Goal: Information Seeking & Learning: Learn about a topic

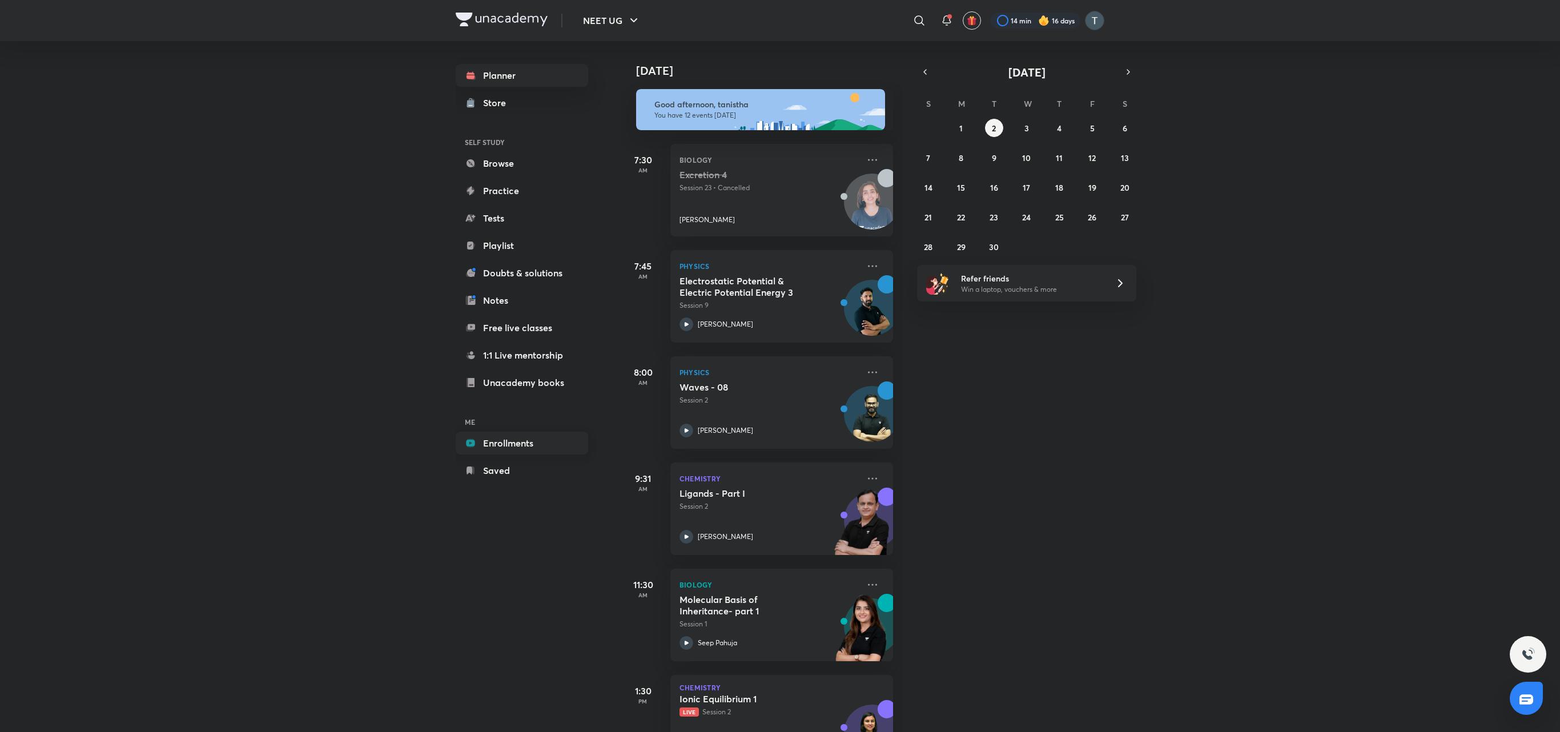
click at [537, 442] on link "Enrollments" at bounding box center [522, 443] width 133 height 23
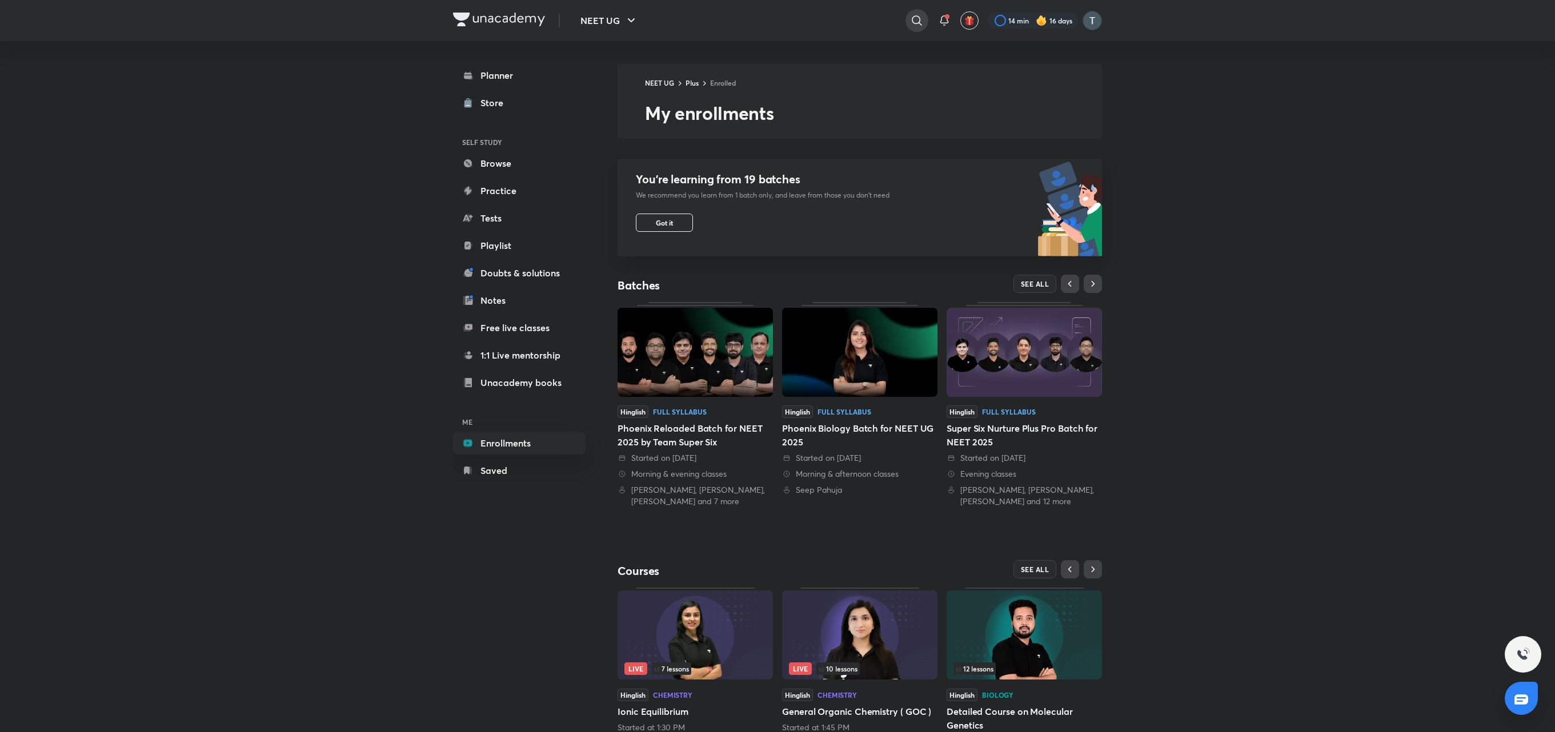
click at [910, 15] on icon at bounding box center [917, 21] width 14 height 14
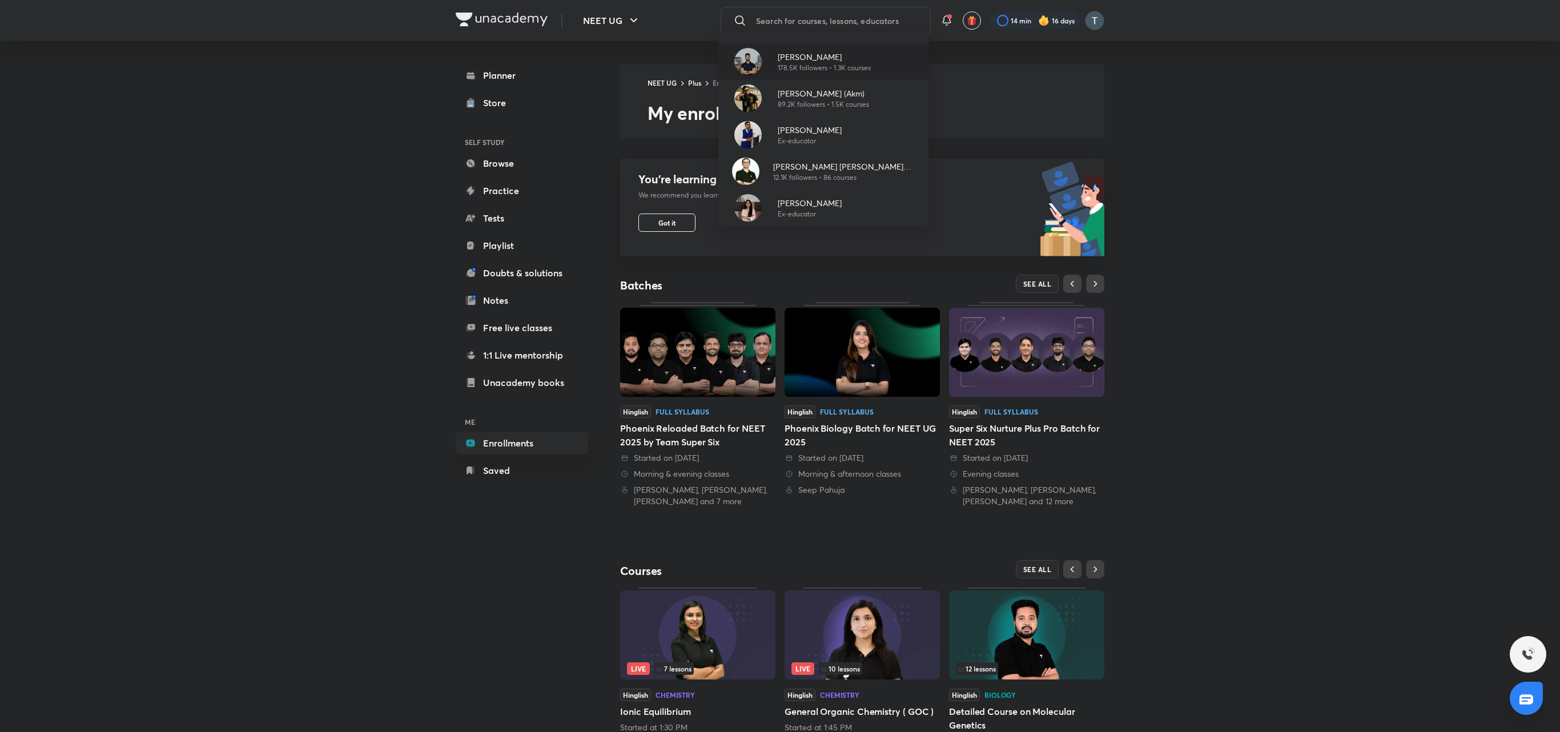
click at [834, 65] on p "178.5K followers • 1.3K courses" at bounding box center [824, 68] width 93 height 10
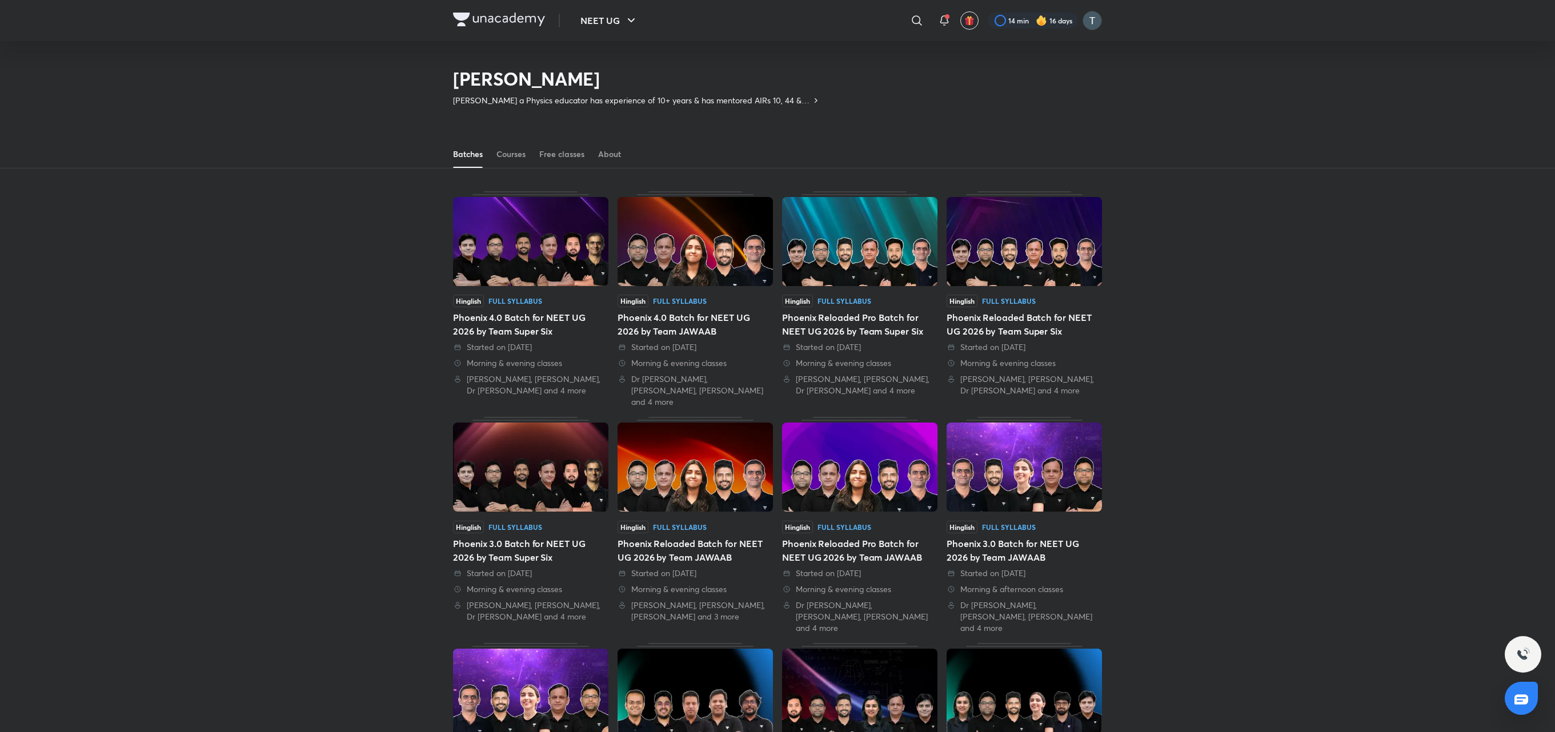
scroll to position [543, 0]
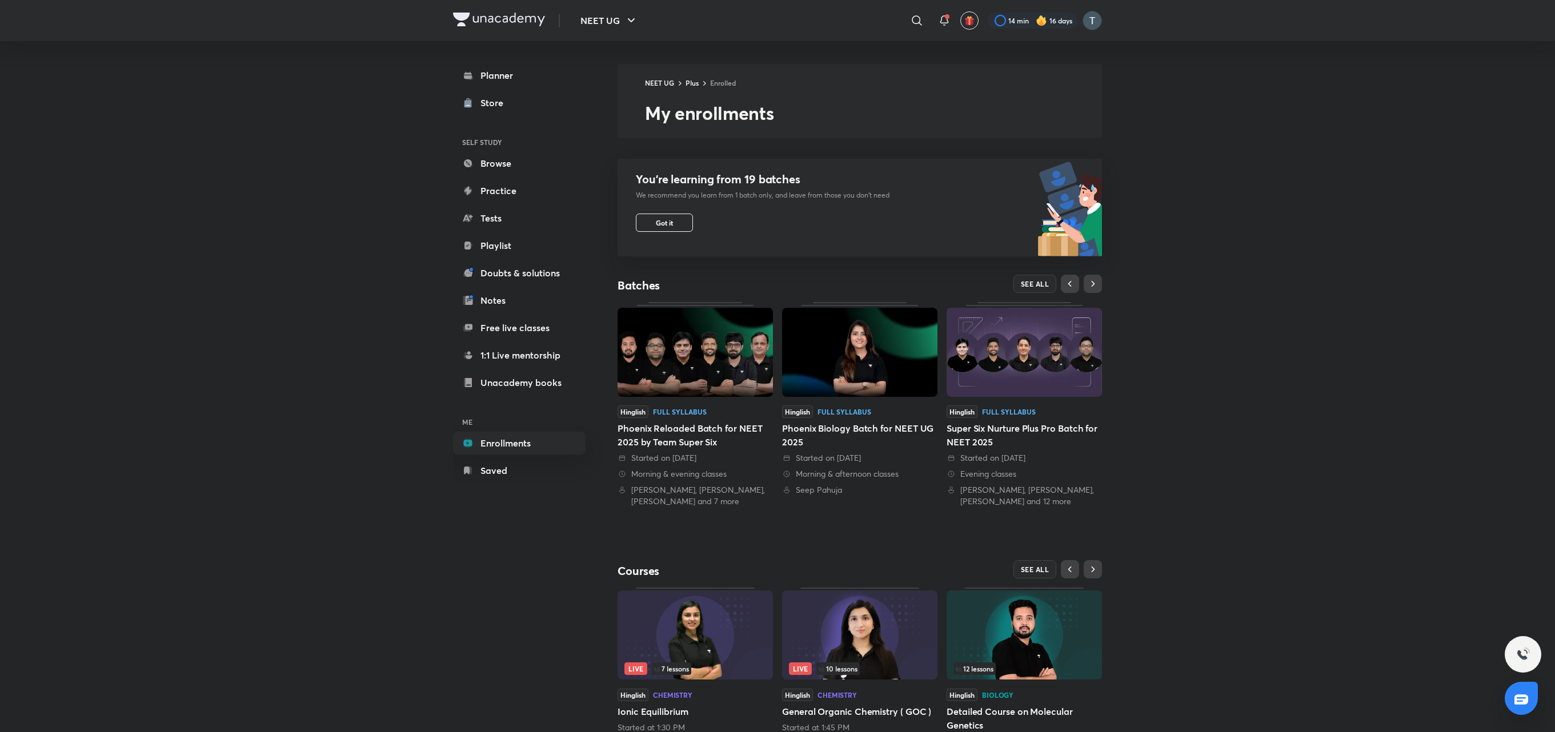
click at [714, 356] on img at bounding box center [694, 352] width 155 height 89
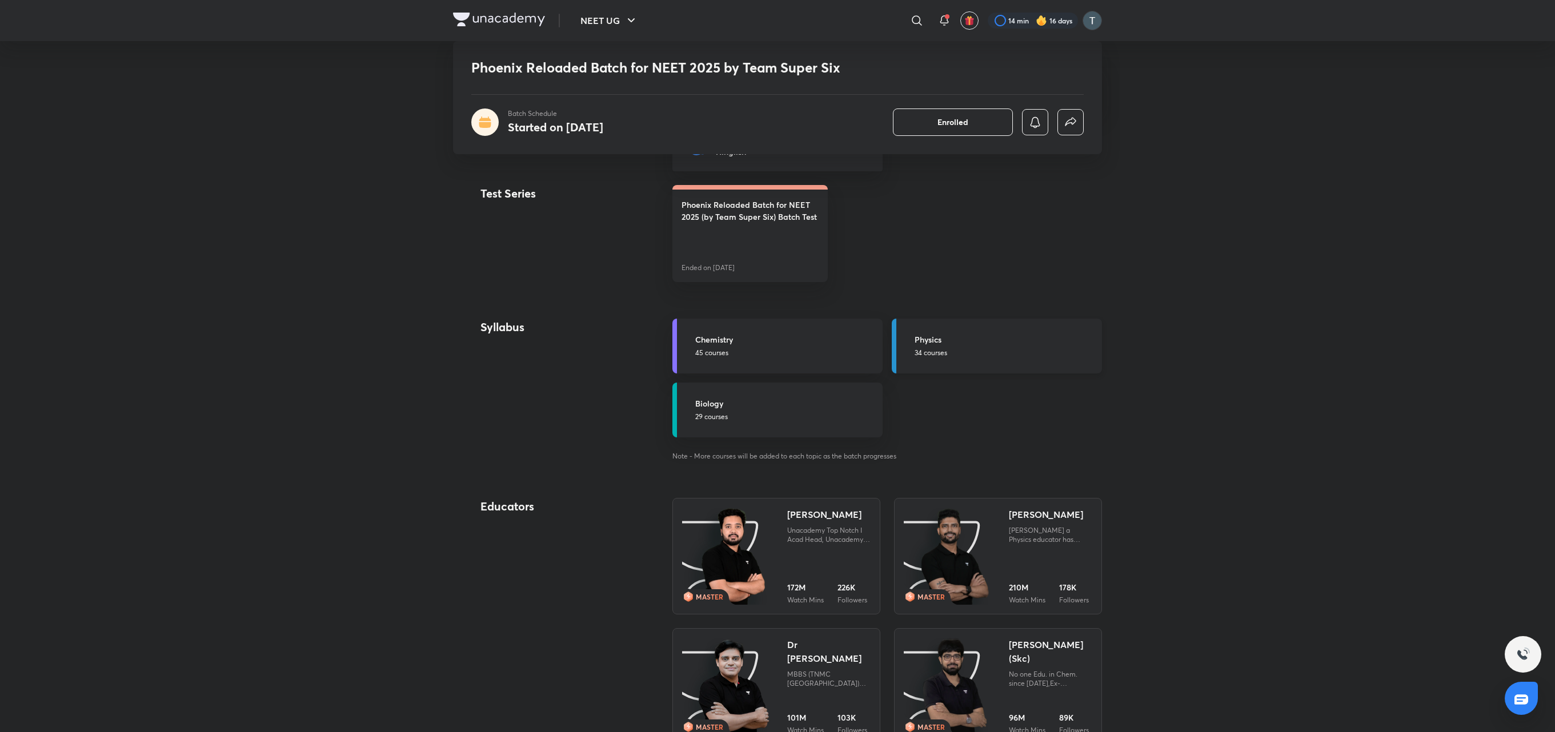
click at [938, 350] on p "34 courses" at bounding box center [1004, 353] width 180 height 10
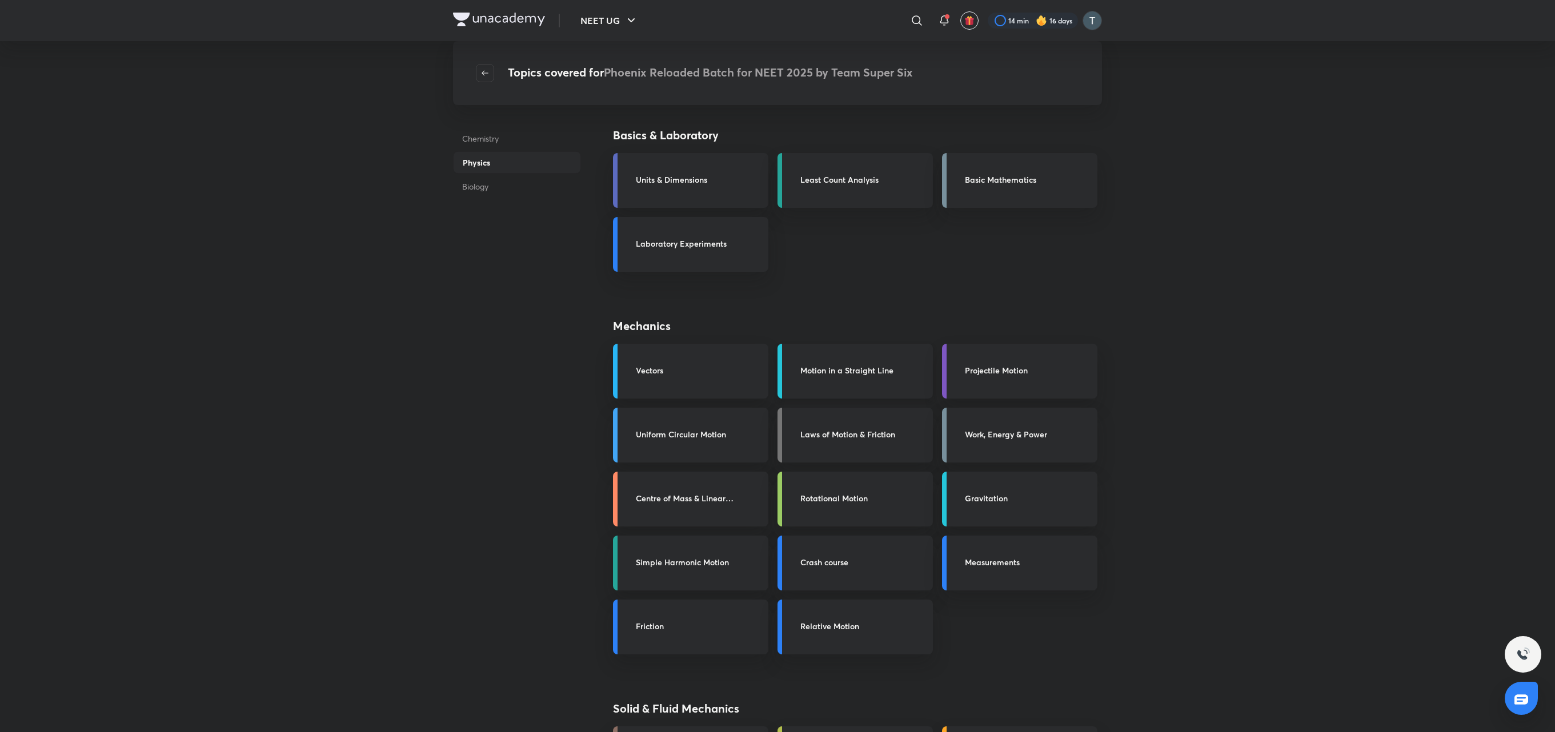
click at [817, 367] on h3 "Motion in a Straight Line" at bounding box center [863, 370] width 126 height 12
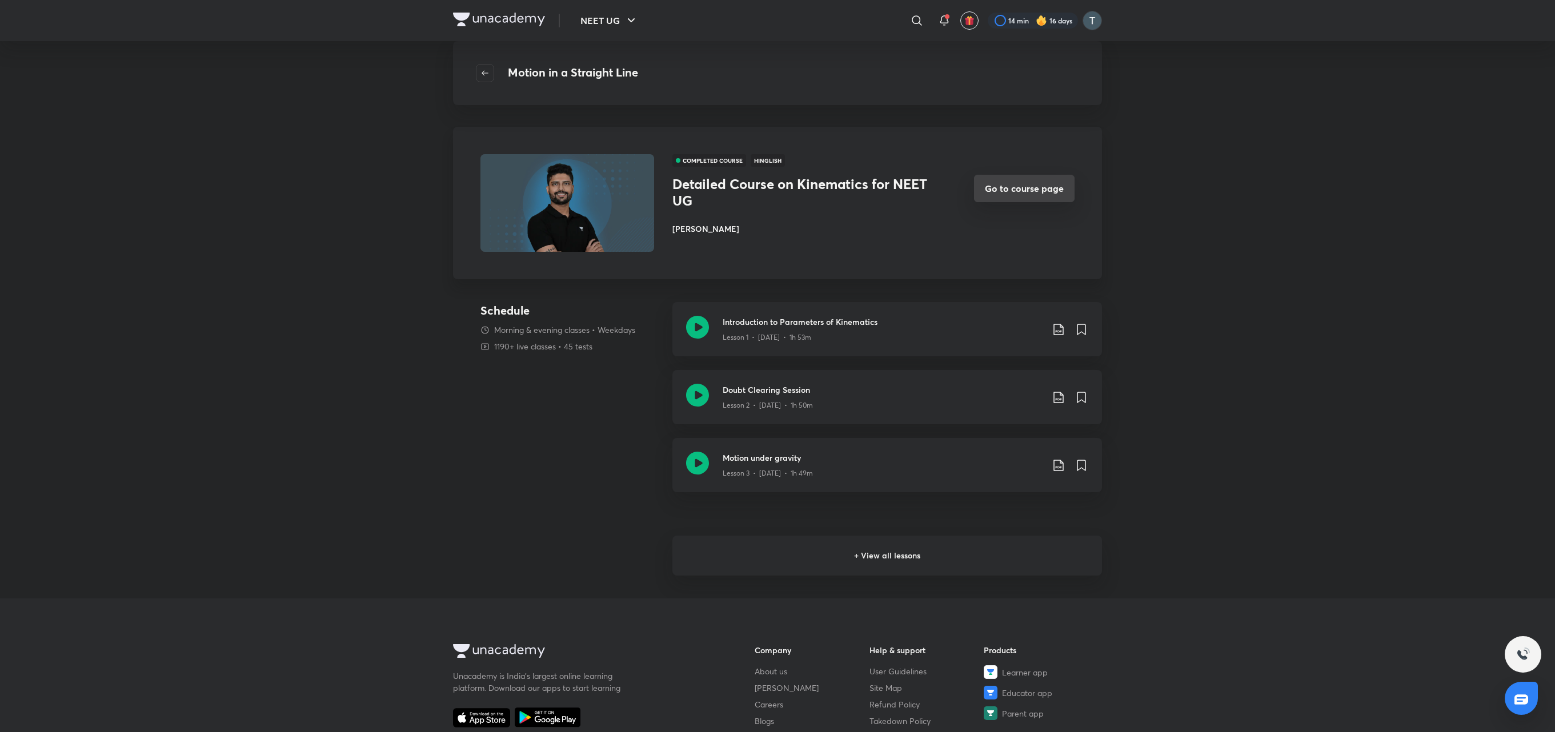
click at [1016, 186] on button "Go to course page" at bounding box center [1024, 188] width 101 height 27
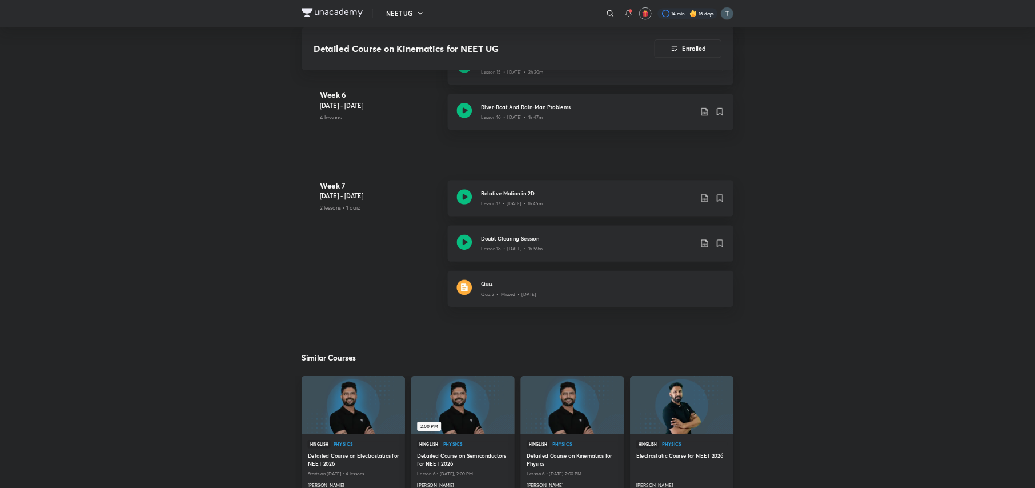
scroll to position [1282, 0]
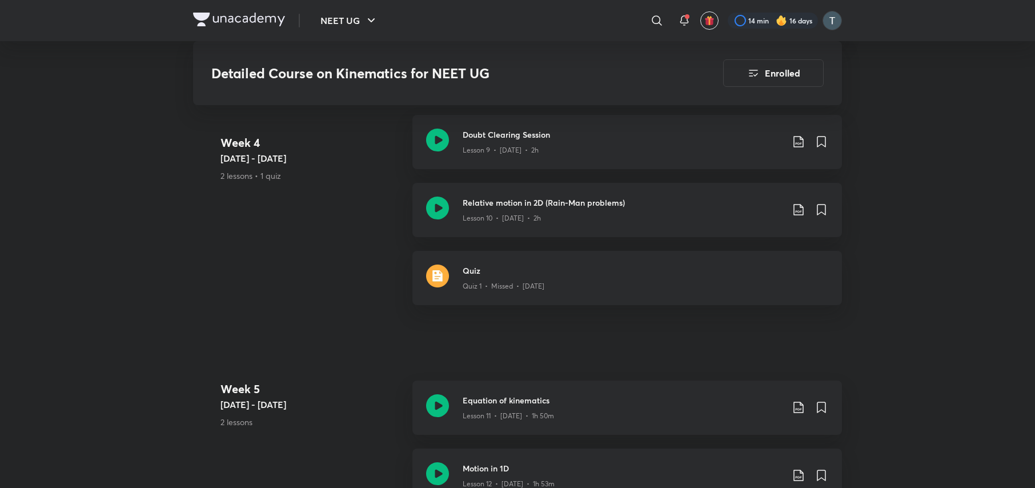
drag, startPoint x: 1463, startPoint y: 0, endPoint x: 307, endPoint y: 259, distance: 1185.3
click at [307, 259] on div "Week 4 Aug 19 - 25 2 lessons • 1 quiz Doubt Clearing Session Lesson 9 • Aug 21 …" at bounding box center [517, 217] width 649 height 204
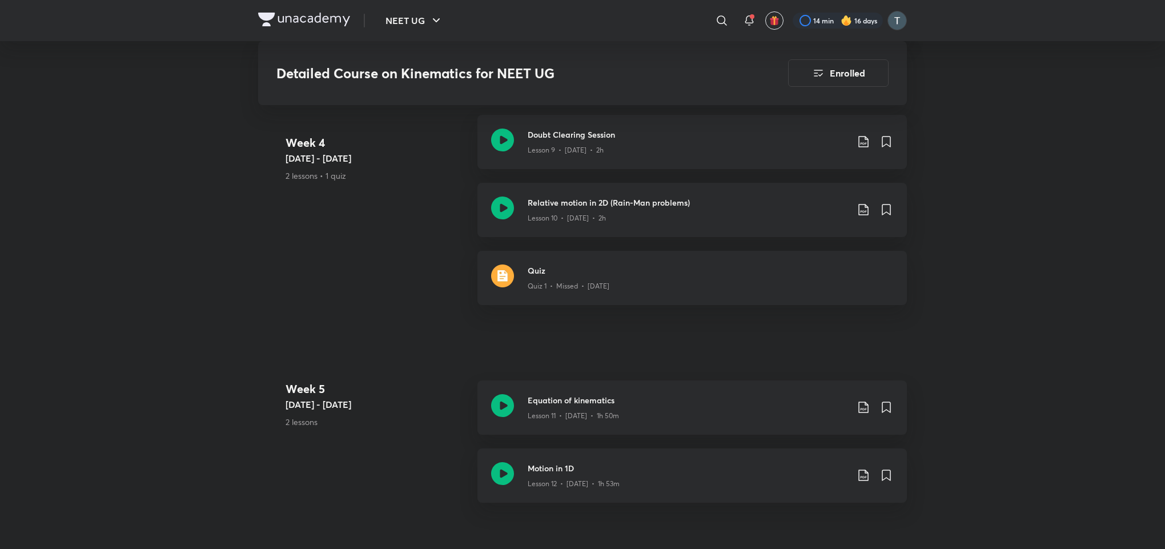
drag, startPoint x: 953, startPoint y: 0, endPoint x: 395, endPoint y: 424, distance: 701.2
click at [395, 424] on 5 "Week 5 Aug 26 - Sep 1 2 lessons" at bounding box center [377, 414] width 183 height 68
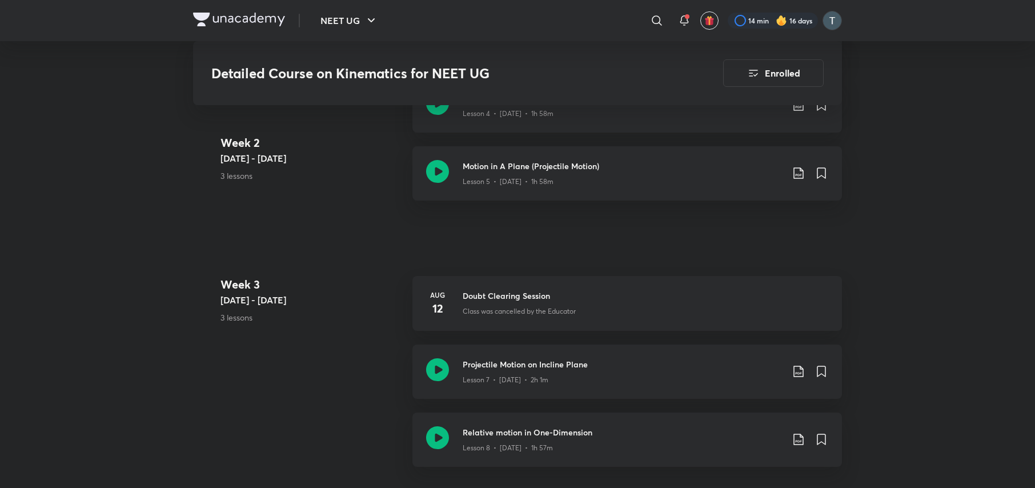
scroll to position [427, 0]
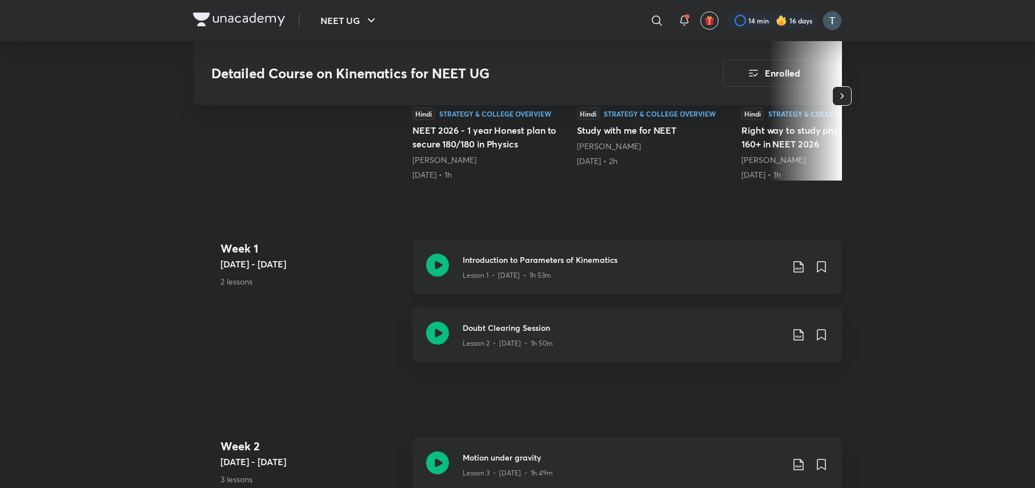
click at [794, 261] on icon at bounding box center [798, 266] width 10 height 11
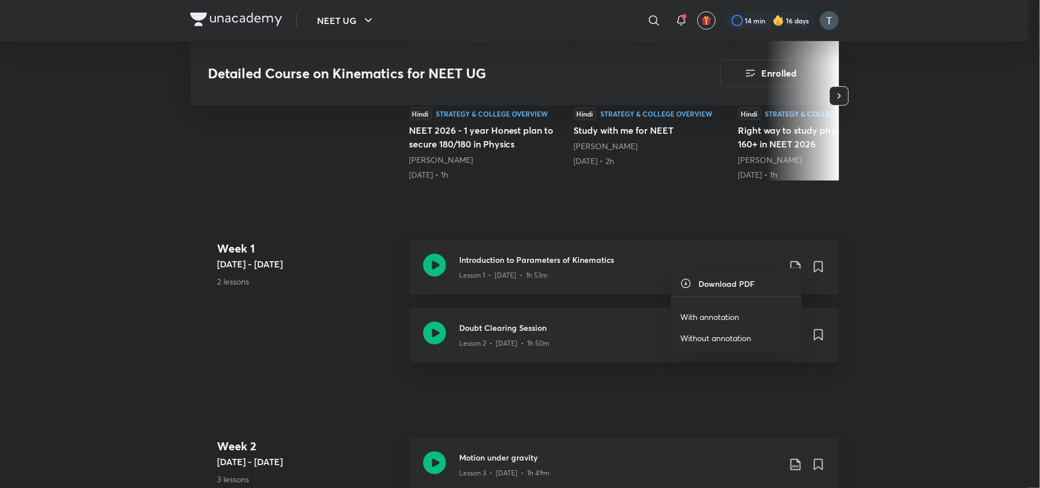
click at [607, 255] on div at bounding box center [520, 244] width 1040 height 488
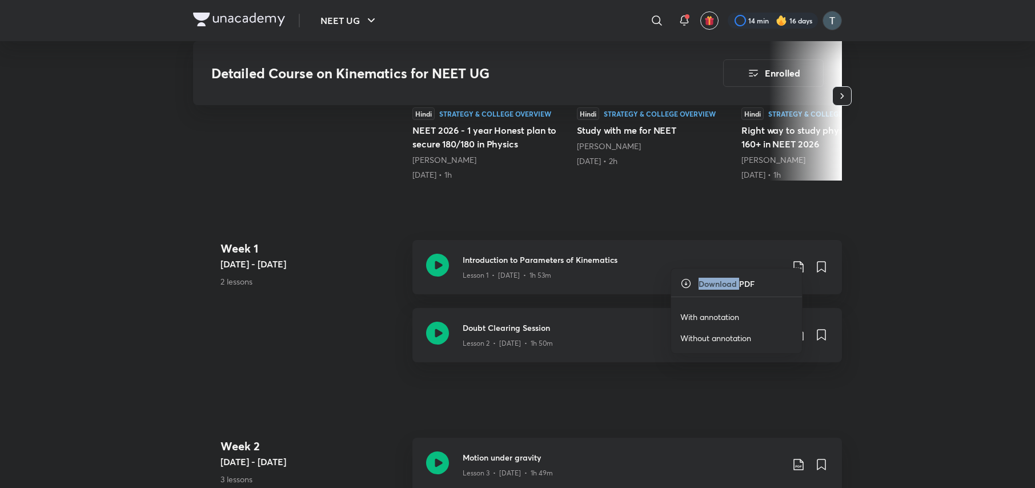
click at [607, 255] on div "Download PDF With annotation Without annotation" at bounding box center [517, 244] width 1035 height 488
click at [607, 266] on div "Lesson 1 • Jul 29 • 1h 53m" at bounding box center [623, 273] width 320 height 15
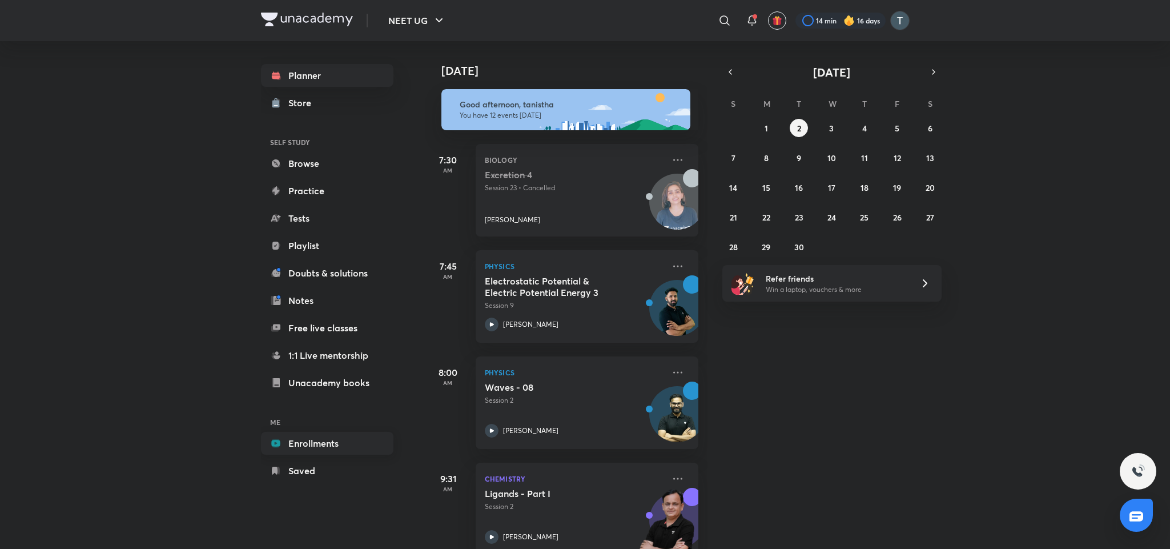
click at [343, 444] on link "Enrollments" at bounding box center [327, 443] width 133 height 23
click at [354, 444] on link "Enrollments" at bounding box center [327, 443] width 133 height 23
click at [720, 17] on icon at bounding box center [725, 21] width 14 height 14
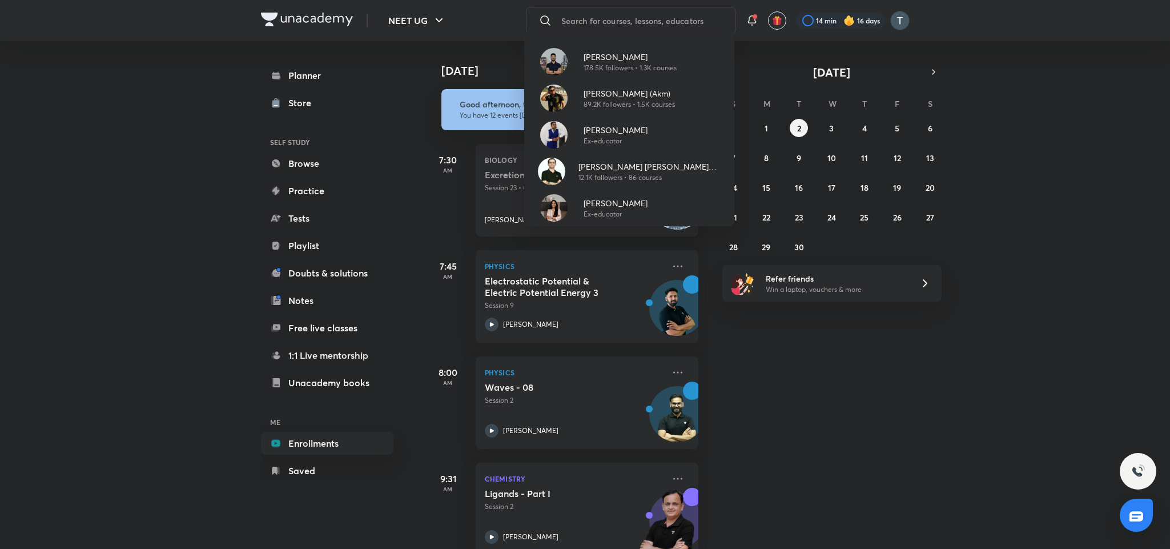
click at [204, 489] on div "Prateek Jain 178.5K followers • 1.3K courses Ajay Mishra (Akm) 89.2K followers …" at bounding box center [585, 274] width 1170 height 549
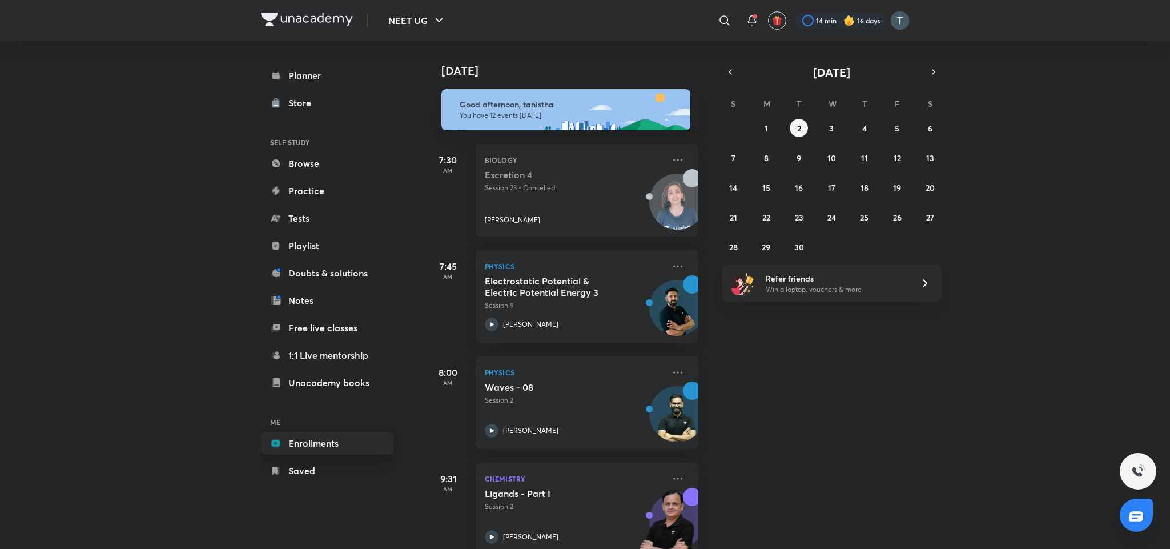
click at [323, 441] on link "Enrollments" at bounding box center [327, 443] width 133 height 23
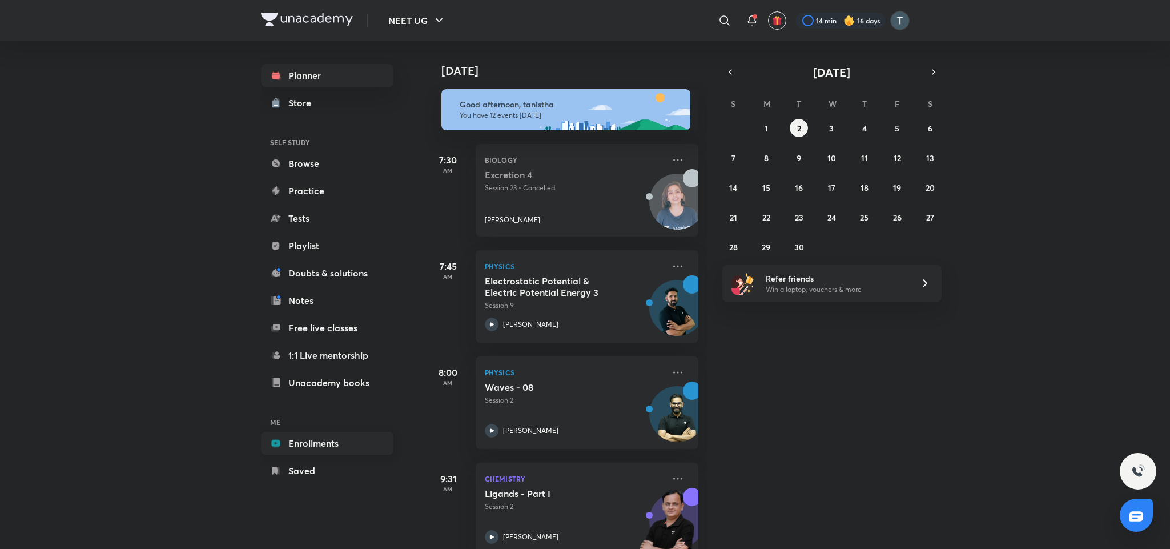
click at [350, 442] on link "Enrollments" at bounding box center [327, 443] width 133 height 23
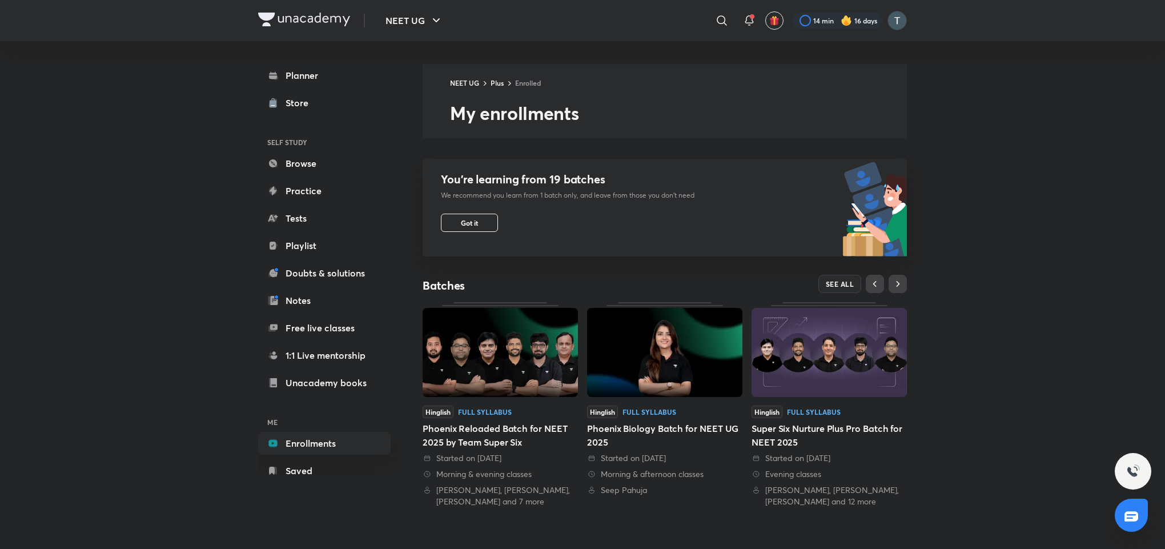
click at [503, 360] on img at bounding box center [500, 352] width 155 height 89
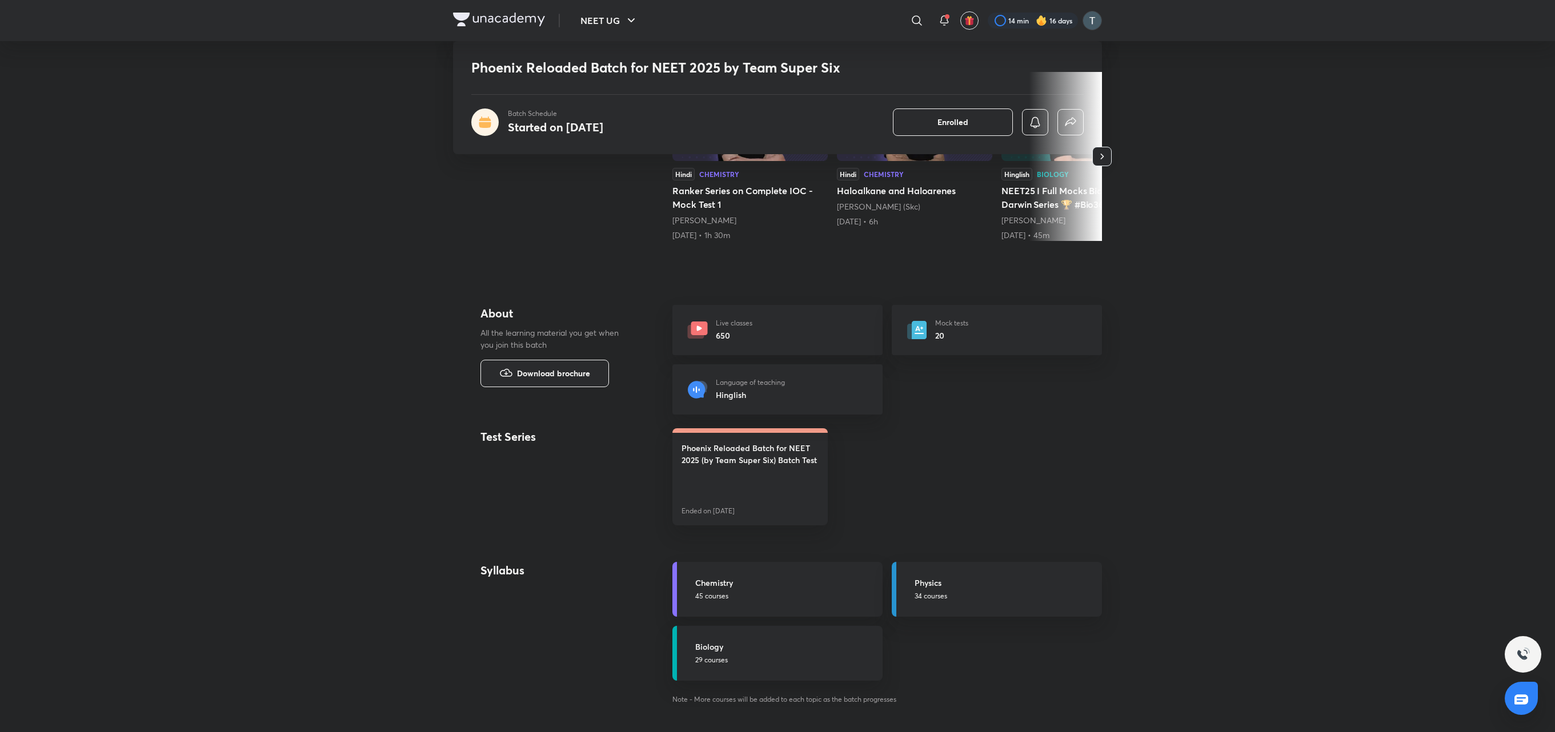
drag, startPoint x: 1136, startPoint y: 0, endPoint x: 1036, endPoint y: 506, distance: 515.8
click at [1036, 506] on div "Phoenix Reloaded Batch for NEET 2025 (by Team Super Six) Batch Test Ended on Ap…" at bounding box center [887, 476] width 430 height 97
click at [984, 548] on h5 "Physics" at bounding box center [1004, 583] width 180 height 12
click at [986, 548] on p "34 courses" at bounding box center [1004, 596] width 180 height 10
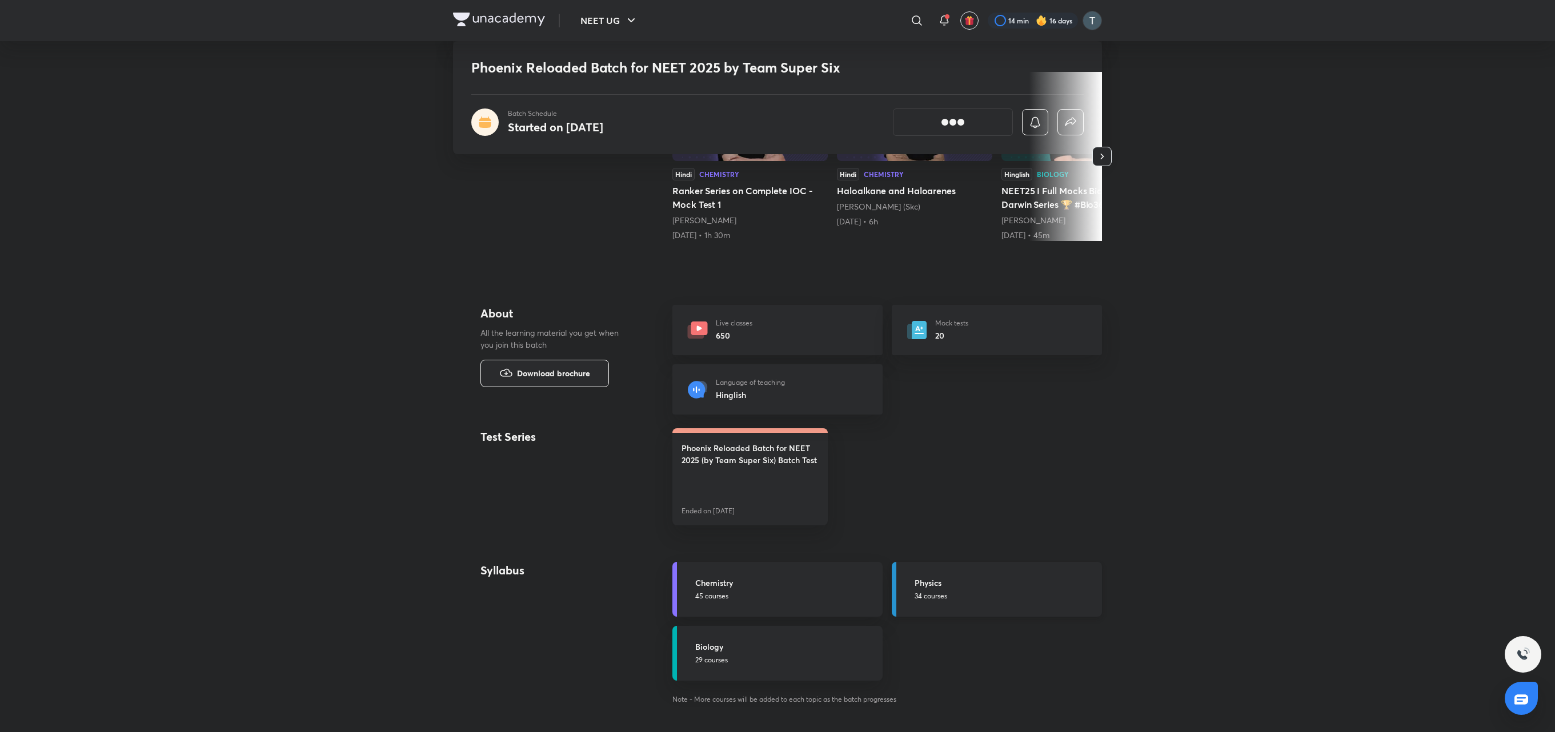
click at [986, 548] on p "34 courses" at bounding box center [1004, 596] width 180 height 10
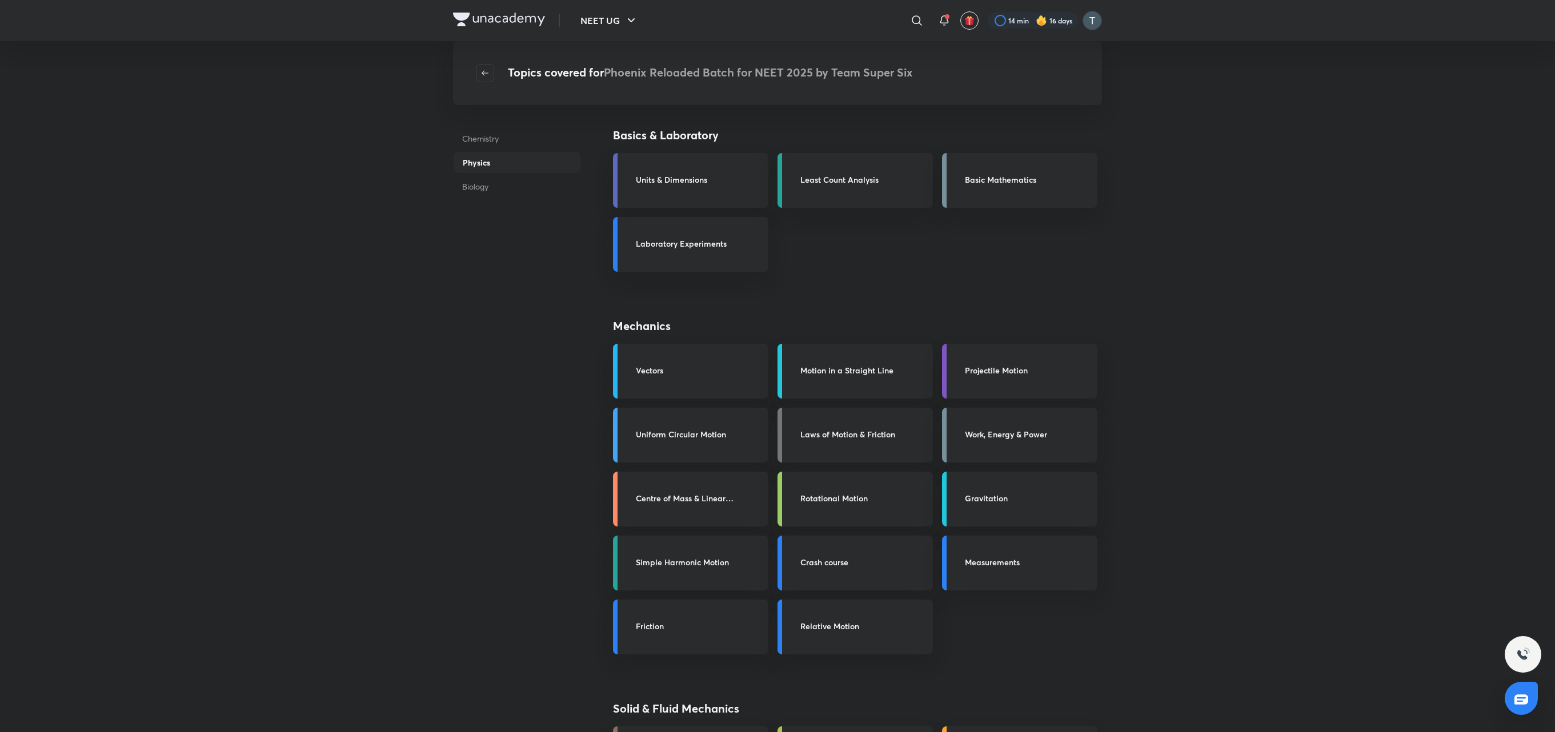
click at [837, 356] on link "Motion in a Straight Line" at bounding box center [854, 371] width 155 height 55
click at [853, 367] on h3 "Motion in a Straight Line" at bounding box center [863, 370] width 126 height 12
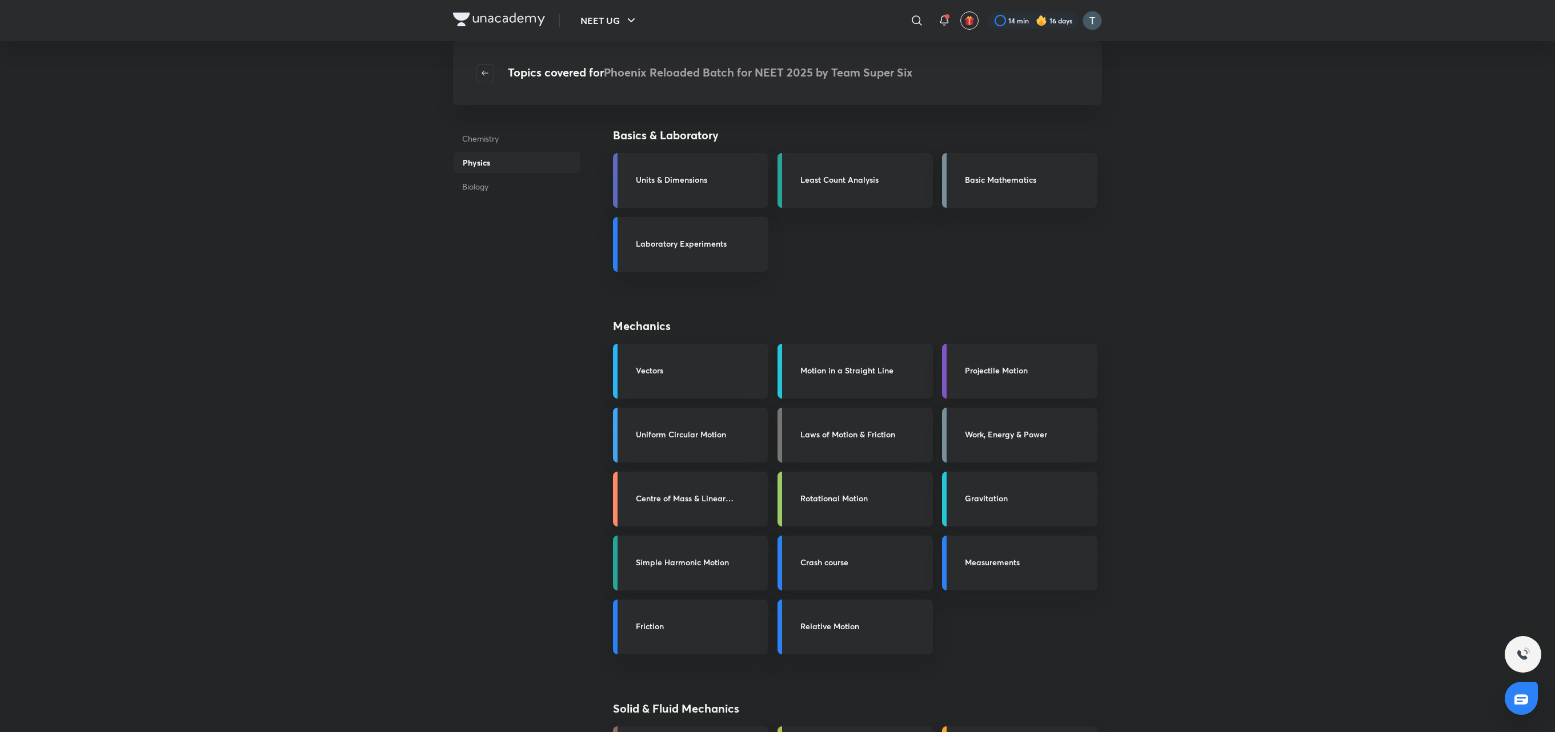
click at [853, 367] on h3 "Motion in a Straight Line" at bounding box center [863, 370] width 126 height 12
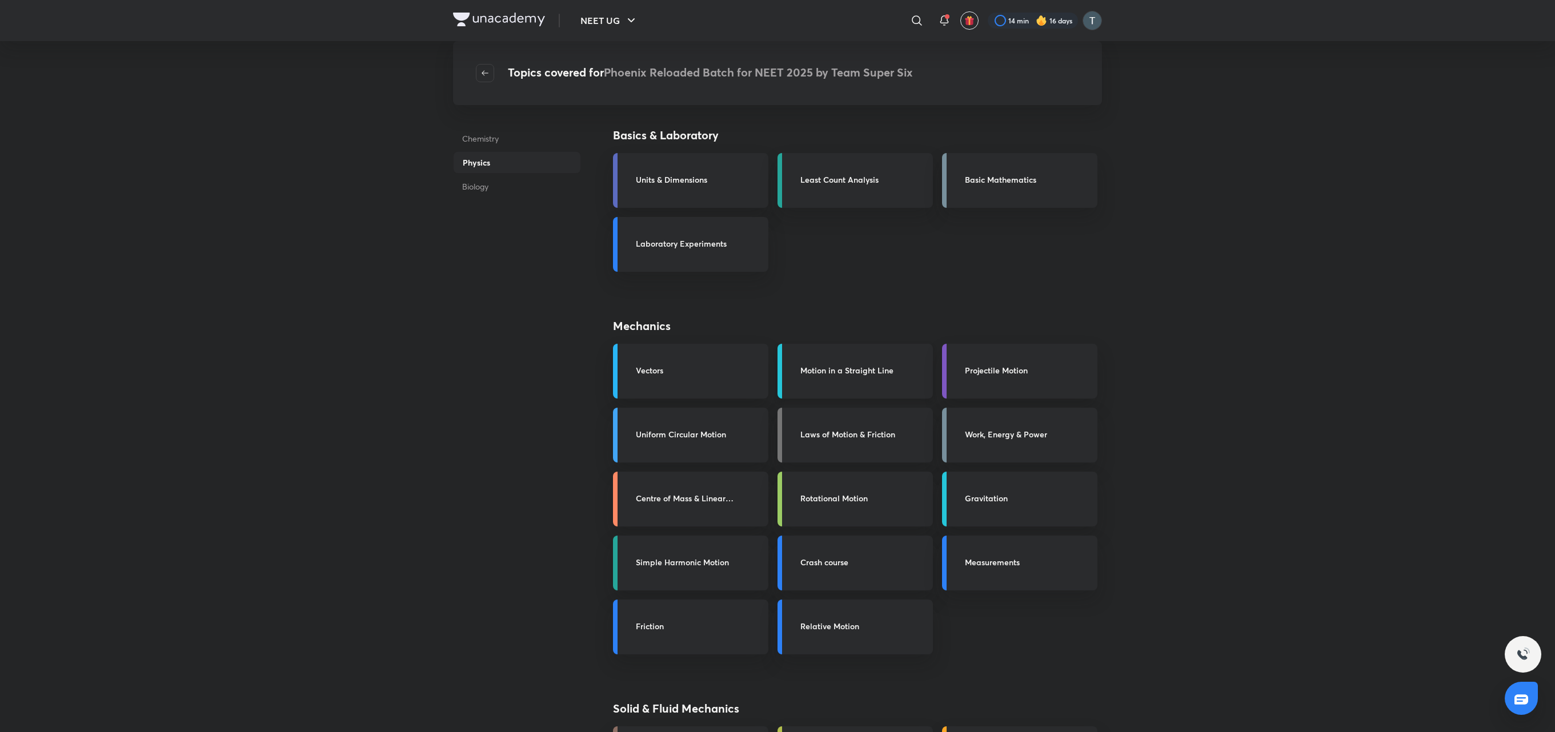
click at [853, 367] on h3 "Motion in a Straight Line" at bounding box center [863, 370] width 126 height 12
click at [897, 394] on link "Motion in a Straight Line" at bounding box center [854, 371] width 155 height 55
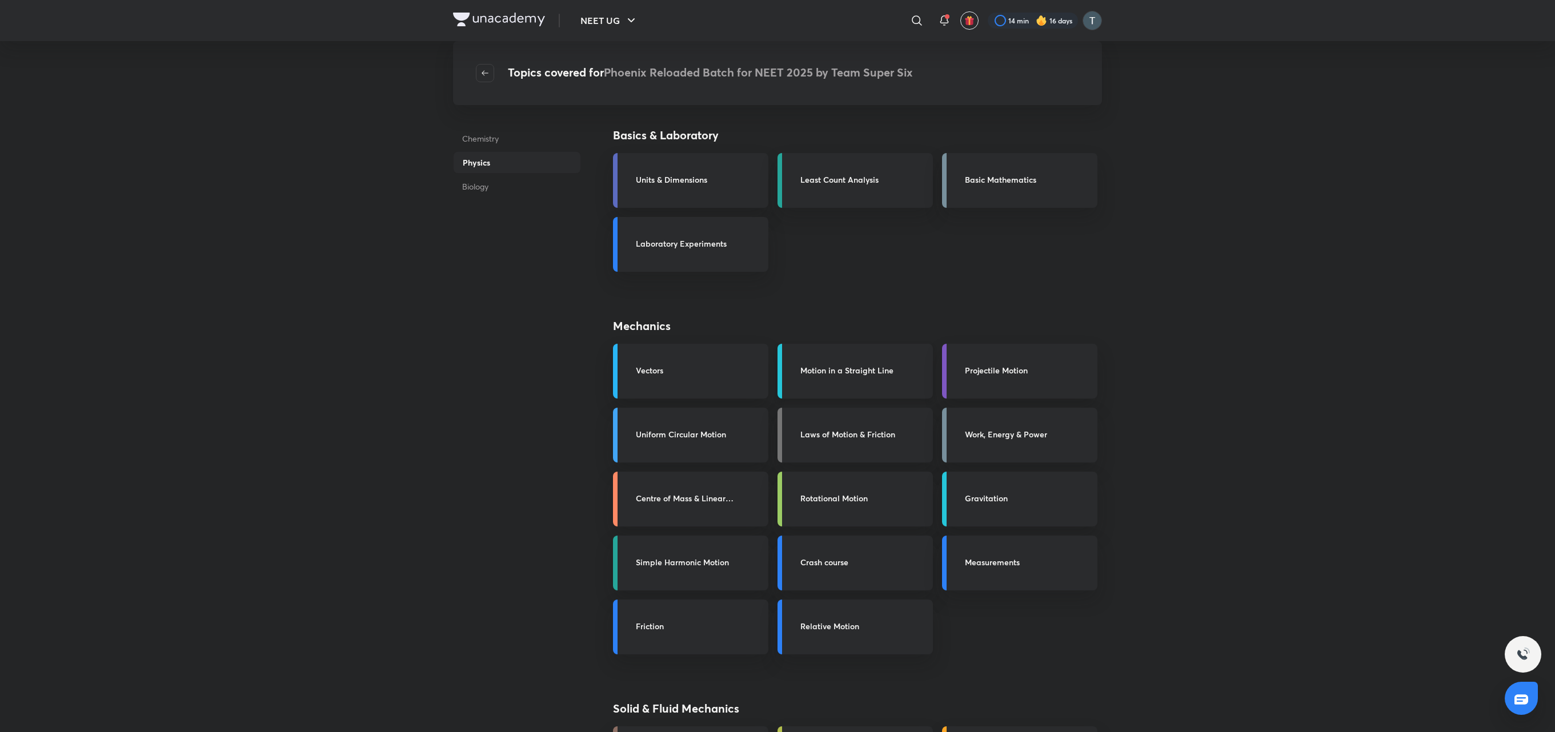
click at [897, 394] on link "Motion in a Straight Line" at bounding box center [854, 371] width 155 height 55
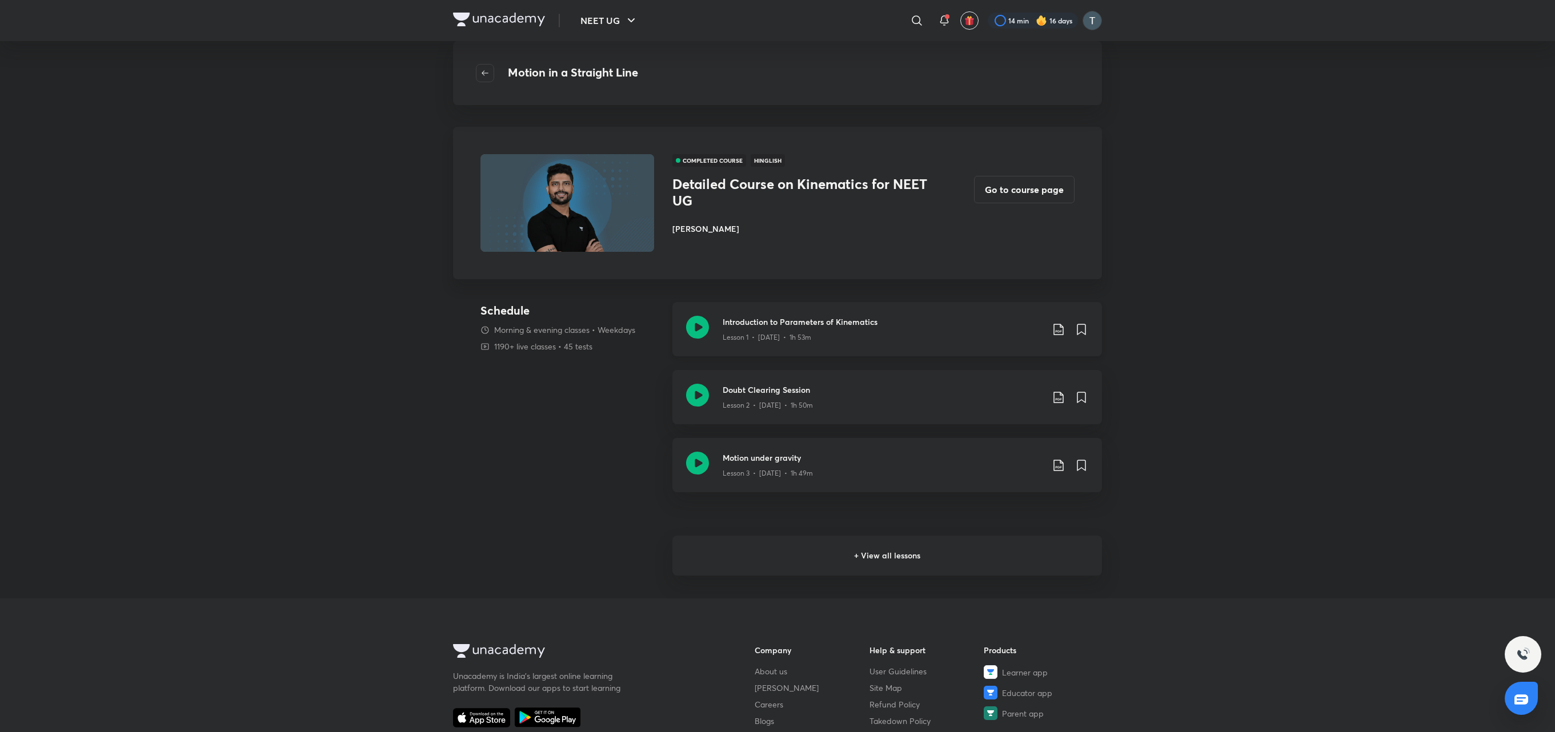
click at [824, 327] on h3 "Introduction to Parameters of Kinematics" at bounding box center [883, 322] width 320 height 12
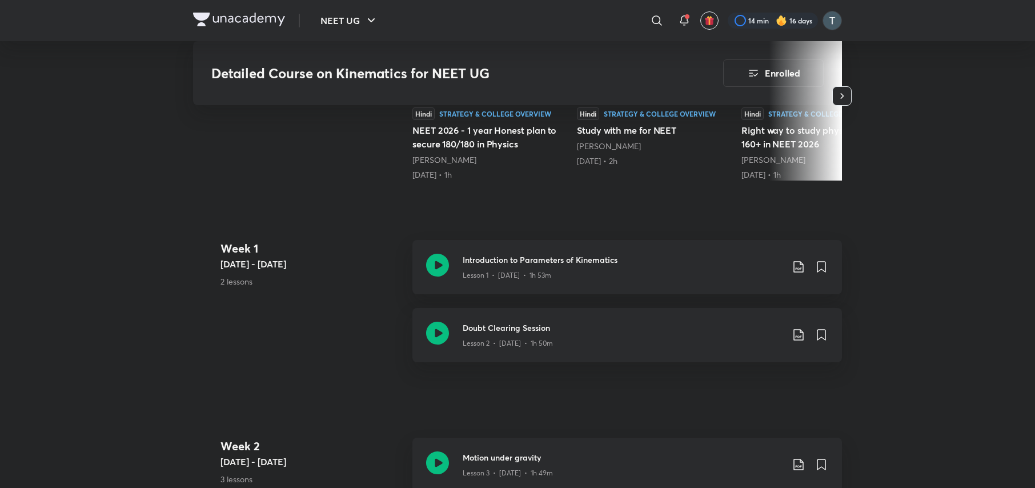
click at [888, 487] on iframe at bounding box center [517, 244] width 1035 height 488
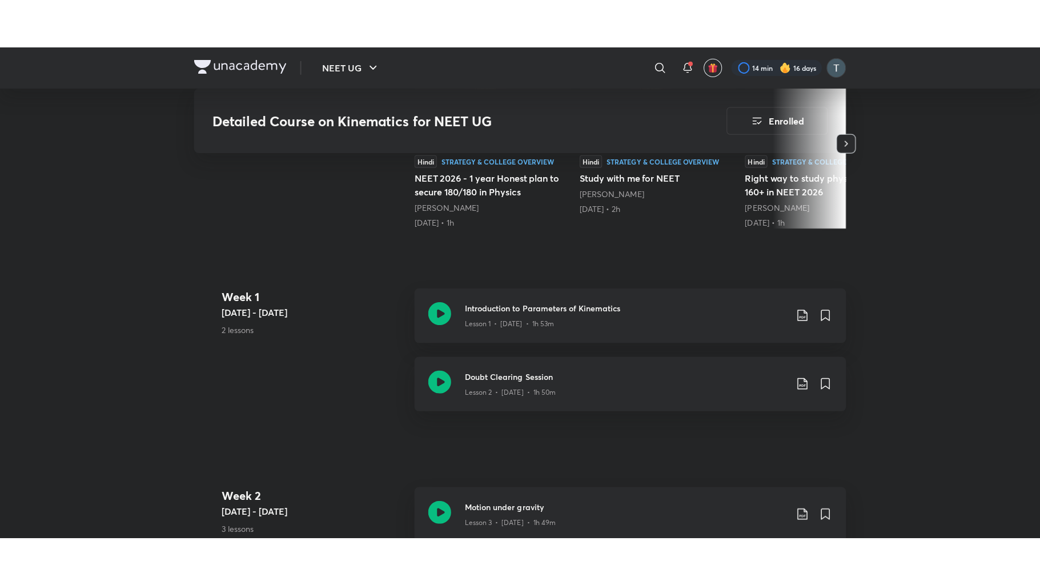
scroll to position [854, 0]
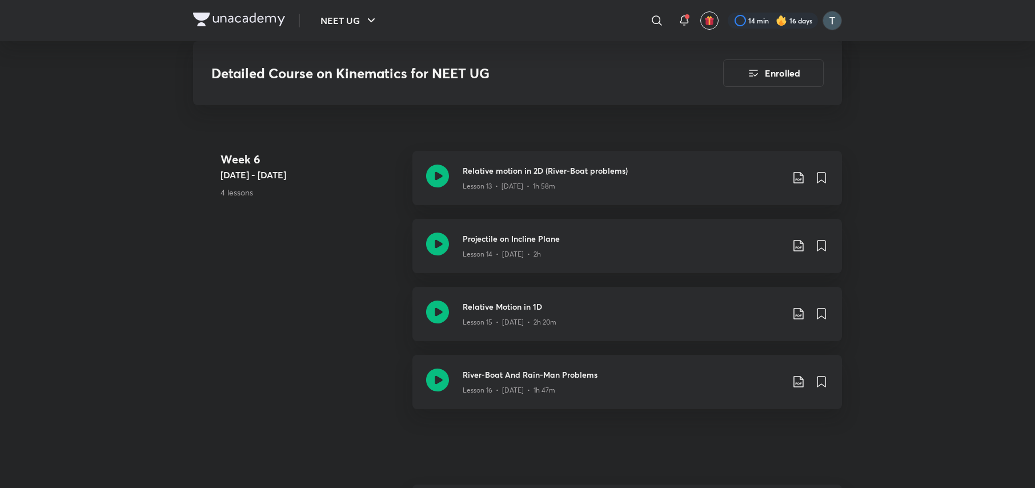
scroll to position [1282, 0]
